Goal: Task Accomplishment & Management: Use online tool/utility

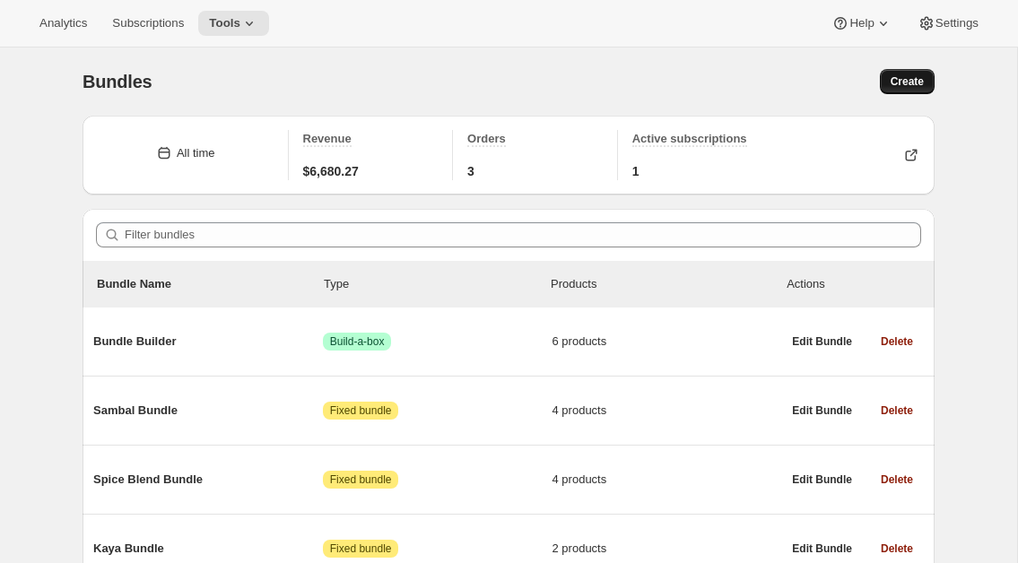
click at [911, 84] on span "Create" at bounding box center [907, 81] width 33 height 14
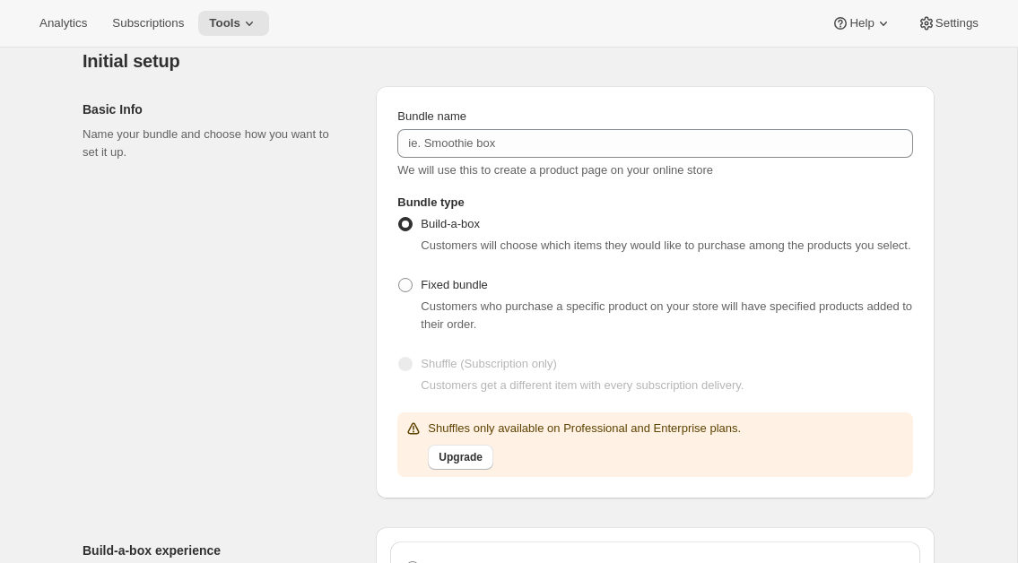
scroll to position [86, 0]
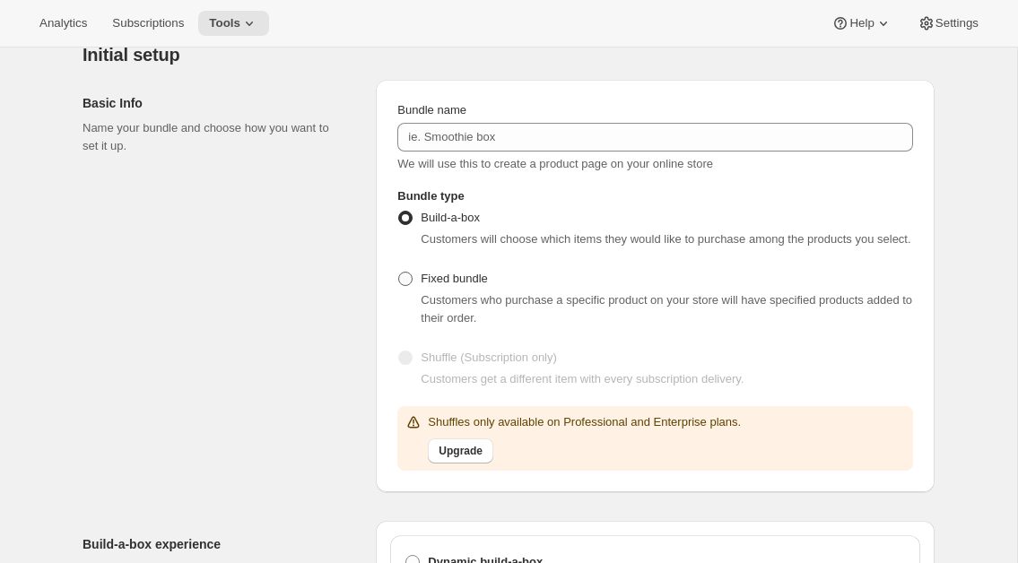
click at [405, 286] on span at bounding box center [405, 279] width 14 height 14
click at [399, 273] on input "Fixed bundle" at bounding box center [398, 272] width 1 height 1
radio input "true"
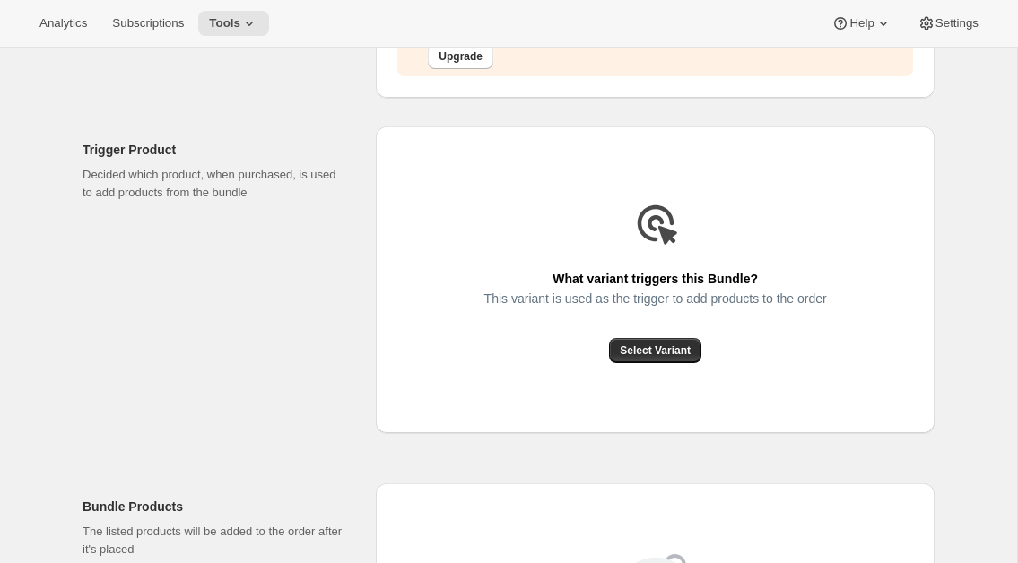
scroll to position [480, 0]
click at [658, 359] on span "Select Variant" at bounding box center [655, 351] width 71 height 14
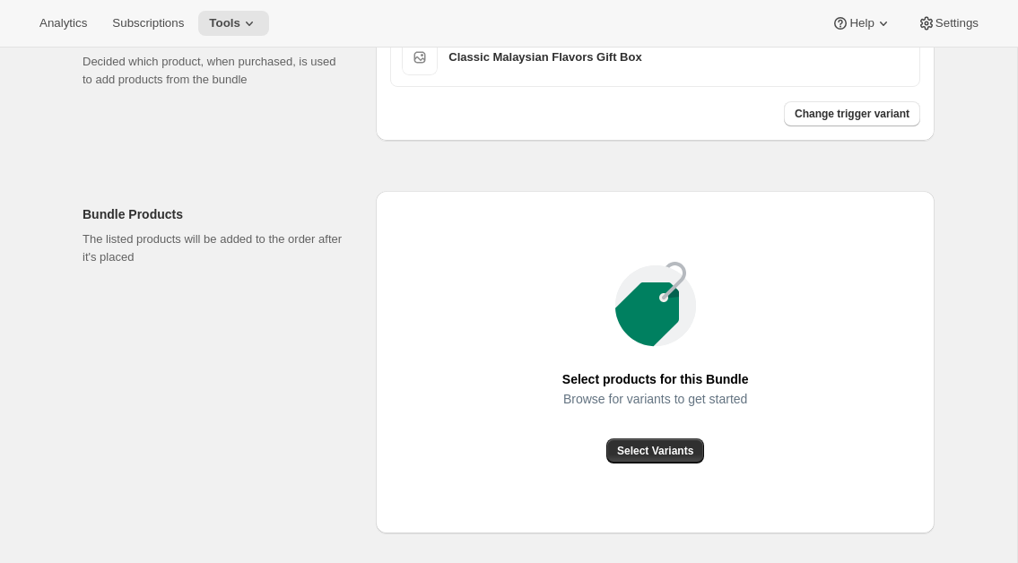
scroll to position [595, 0]
click at [679, 458] on span "Select Variants" at bounding box center [655, 450] width 76 height 14
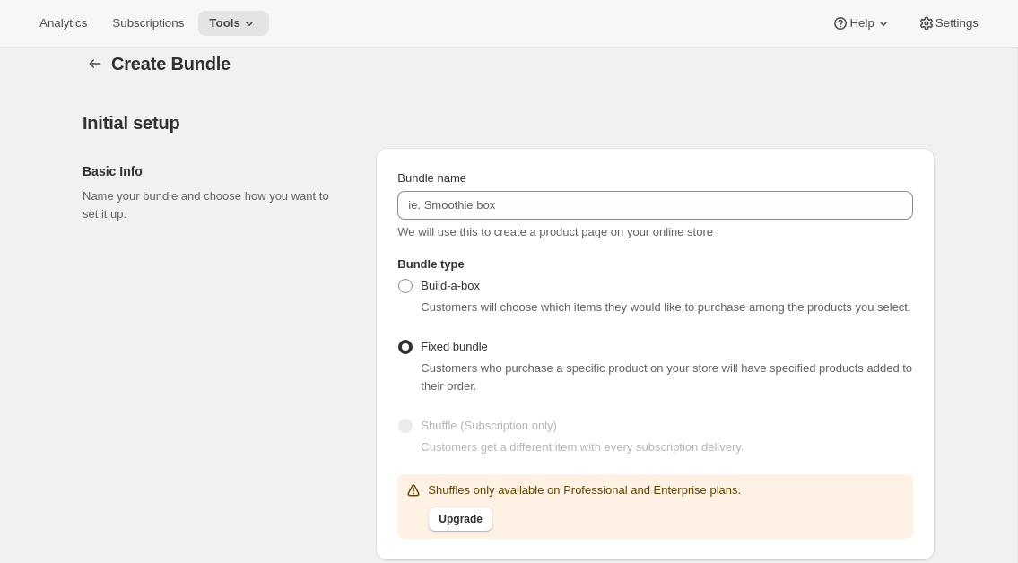
scroll to position [31, 0]
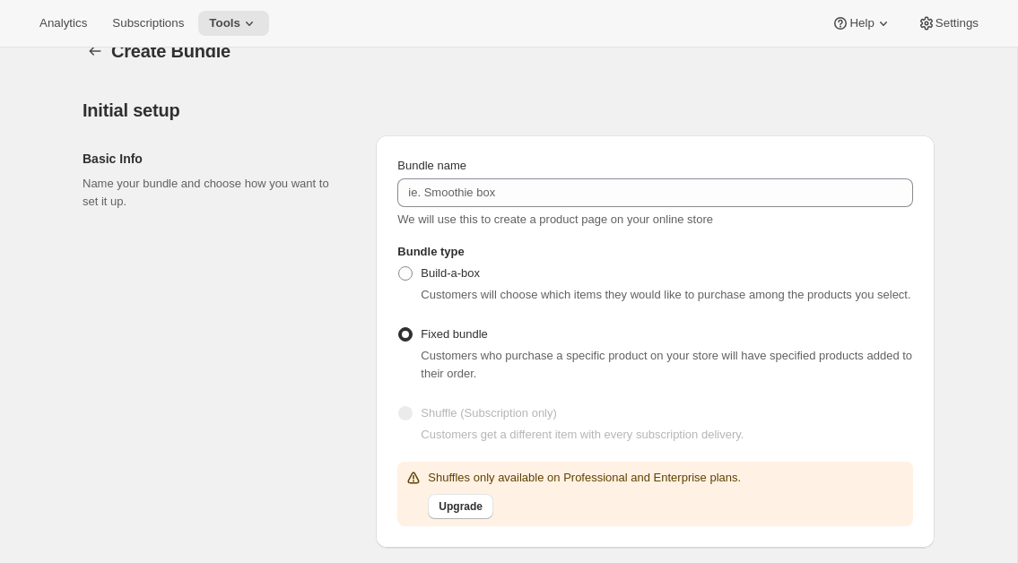
click at [408, 342] on span at bounding box center [405, 334] width 14 height 14
click at [399, 328] on input "Fixed bundle" at bounding box center [398, 327] width 1 height 1
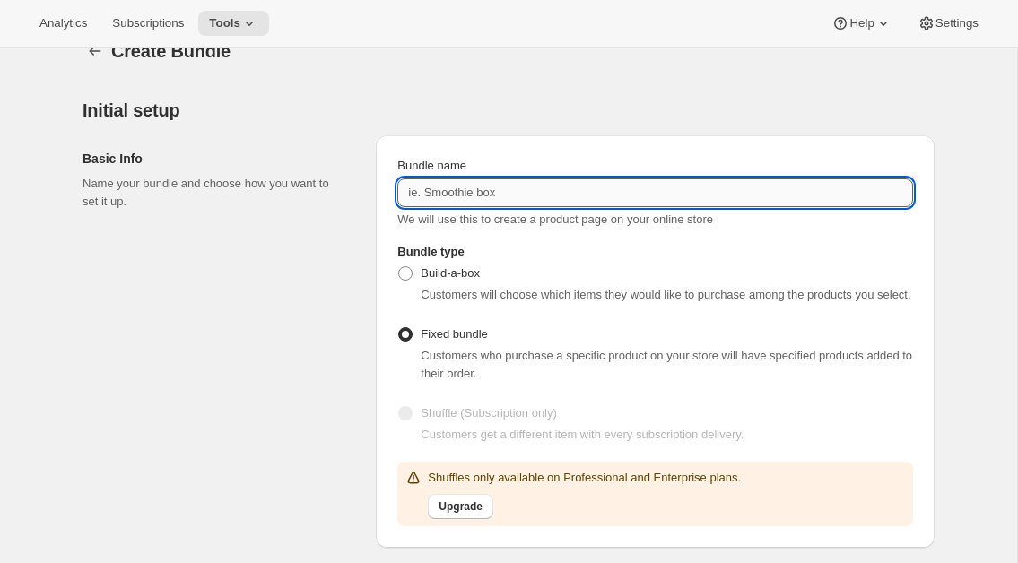
click at [470, 199] on input "Bundle name" at bounding box center [655, 193] width 516 height 29
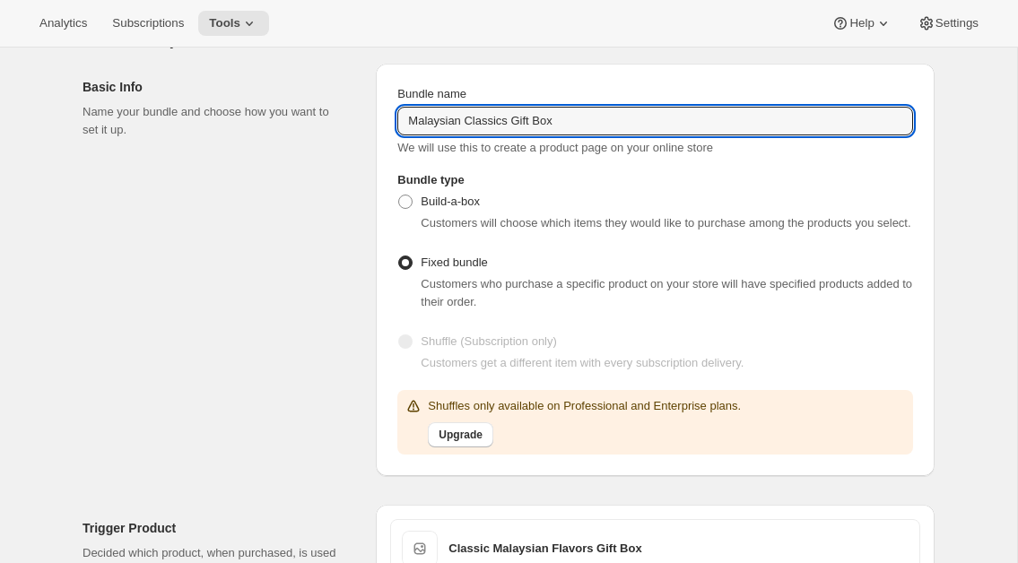
scroll to position [67, 0]
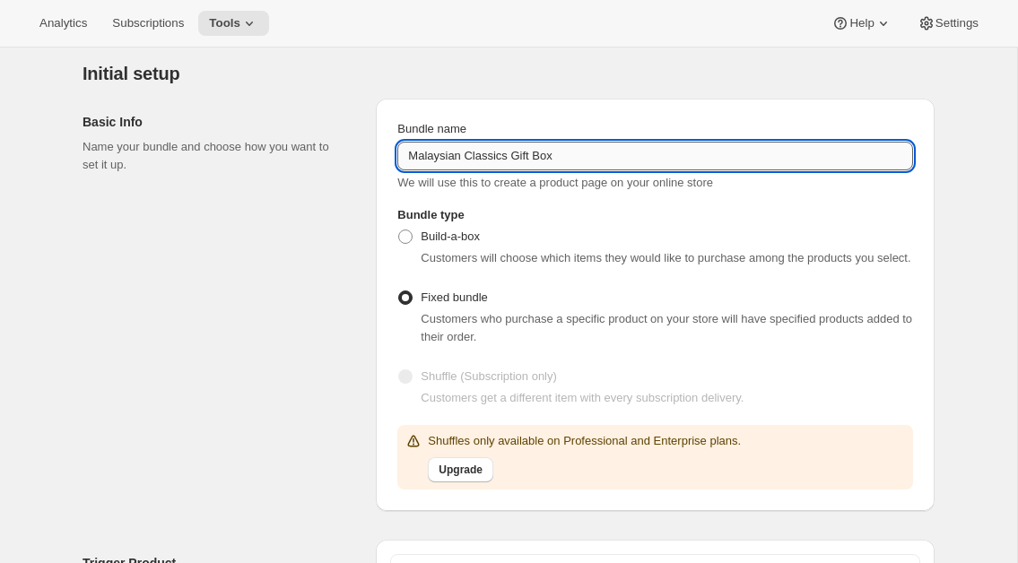
drag, startPoint x: 510, startPoint y: 161, endPoint x: 362, endPoint y: 160, distance: 148.0
click at [397, 160] on input "Malaysian Classics Gift Box" at bounding box center [655, 156] width 516 height 29
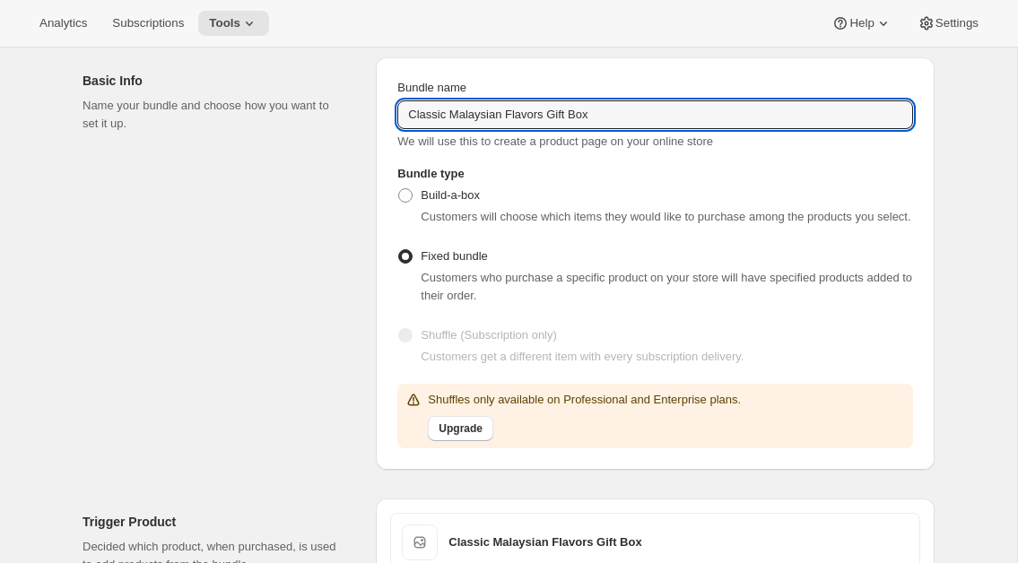
scroll to position [109, 0]
type input "Classic Malaysian Flavors Gift Box"
click at [407, 195] on span at bounding box center [405, 194] width 14 height 14
click at [399, 188] on input "Build-a-box" at bounding box center [398, 187] width 1 height 1
radio input "true"
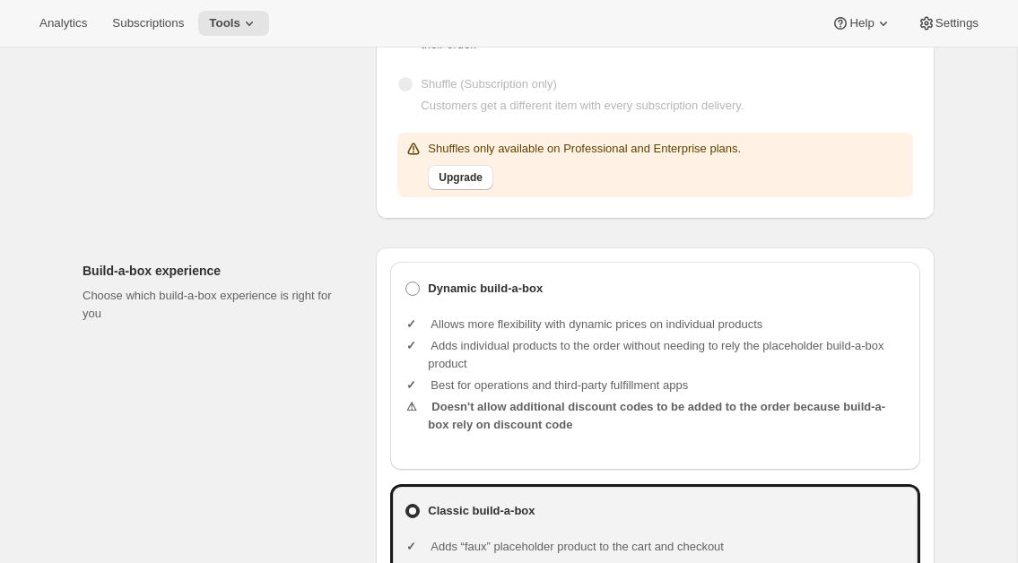
scroll to position [361, 0]
click at [414, 295] on span at bounding box center [412, 288] width 14 height 14
click at [406, 282] on input "Dynamic build-a-box" at bounding box center [405, 281] width 1 height 1
radio input "true"
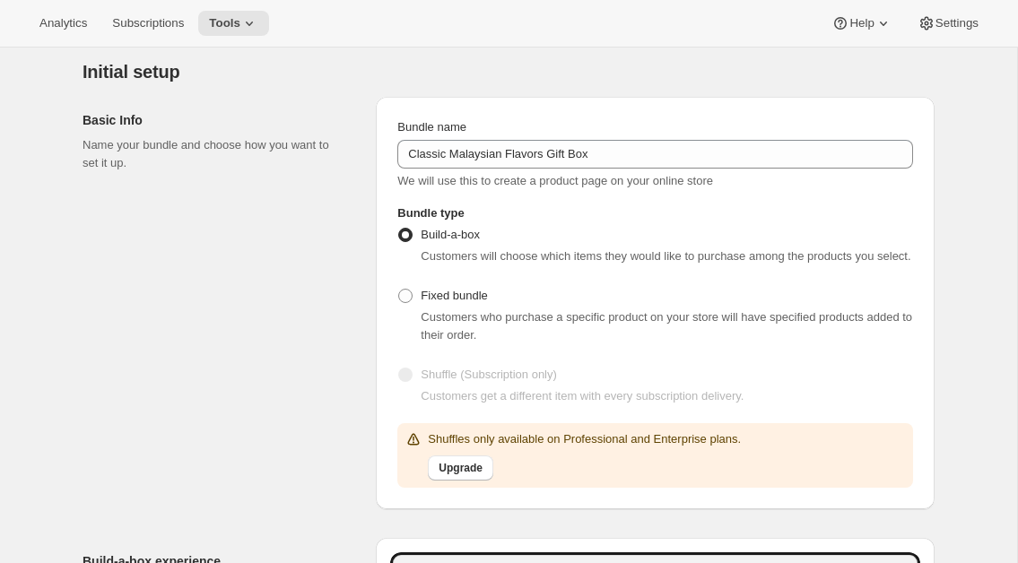
scroll to position [0, 0]
